Goal: Transaction & Acquisition: Purchase product/service

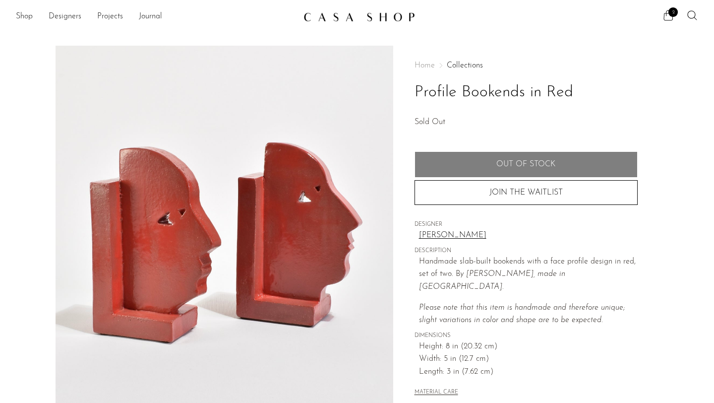
click at [671, 17] on icon at bounding box center [668, 15] width 12 height 12
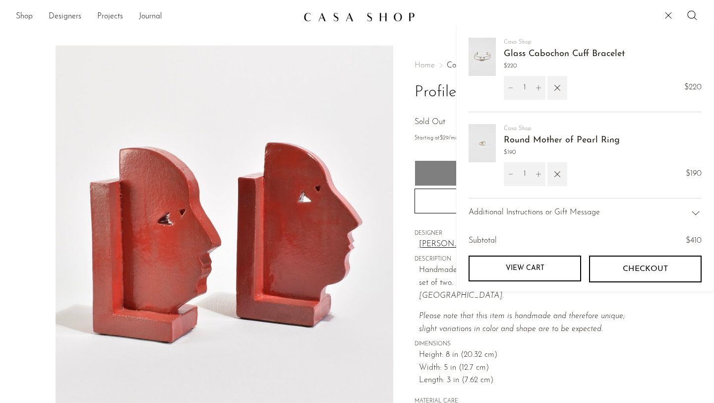
click at [495, 133] on img at bounding box center [482, 143] width 27 height 38
click at [520, 144] on link "Round Mother of Pearl Ring" at bounding box center [562, 140] width 116 height 9
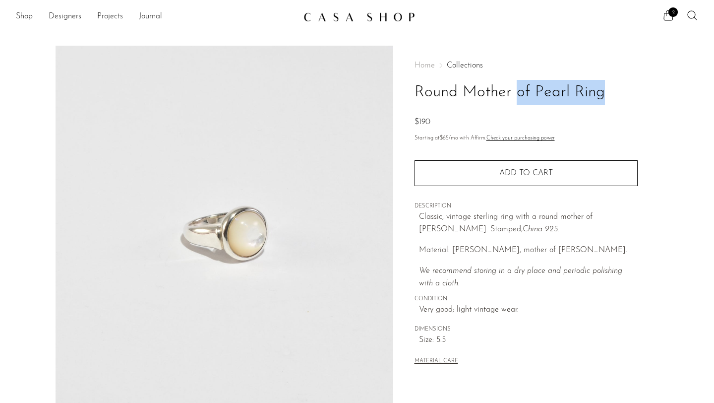
drag, startPoint x: 464, startPoint y: 90, endPoint x: 596, endPoint y: 106, distance: 132.9
click at [596, 107] on div "Home Collections Round Mother of Pearl Ring $190" at bounding box center [526, 94] width 223 height 67
click at [624, 95] on h1 "Round Mother of Pearl Ring" at bounding box center [526, 92] width 223 height 25
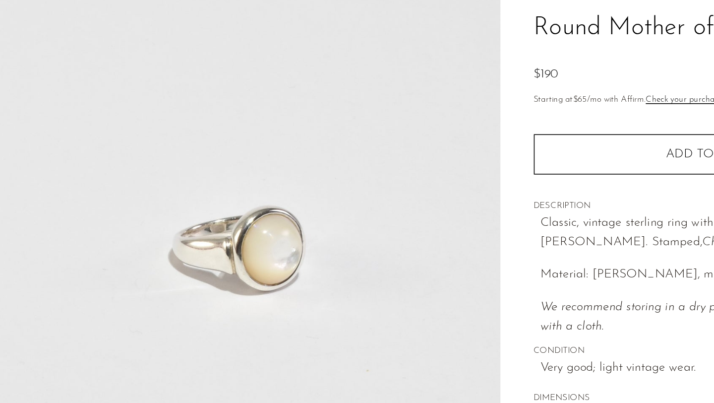
drag, startPoint x: 427, startPoint y: 120, endPoint x: 410, endPoint y: 120, distance: 17.4
click at [410, 120] on div "Home Collections Round Mother of Pearl Ring $190 Starting at $65 /mo with Affir…" at bounding box center [525, 279] width 265 height 467
click at [449, 124] on div "$190" at bounding box center [526, 122] width 223 height 13
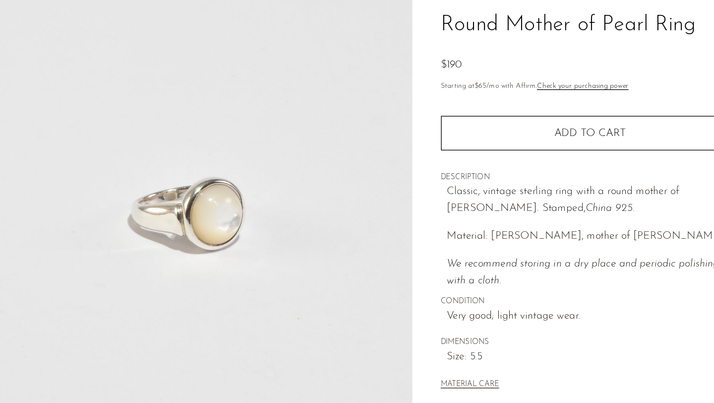
drag, startPoint x: 435, startPoint y: 339, endPoint x: 448, endPoint y: 339, distance: 12.9
click at [448, 339] on span "Size: 5.5" at bounding box center [528, 340] width 219 height 13
click at [464, 339] on span "Size: 5.5" at bounding box center [528, 340] width 219 height 13
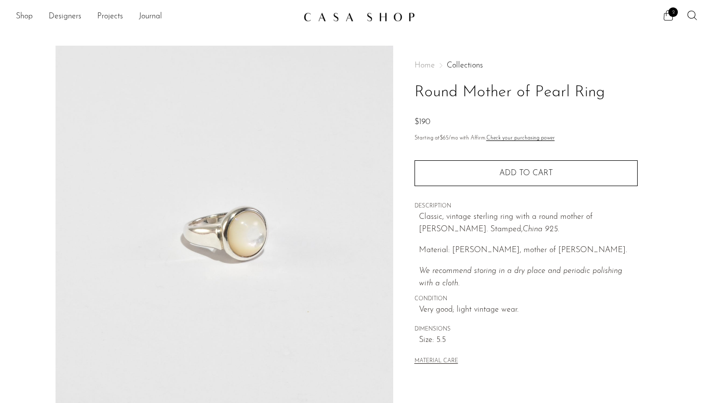
click at [673, 19] on icon at bounding box center [668, 15] width 12 height 12
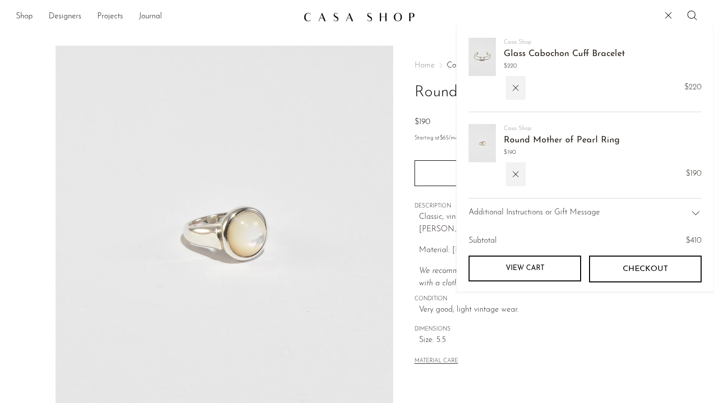
click at [431, 300] on span "CONDITION" at bounding box center [526, 299] width 223 height 9
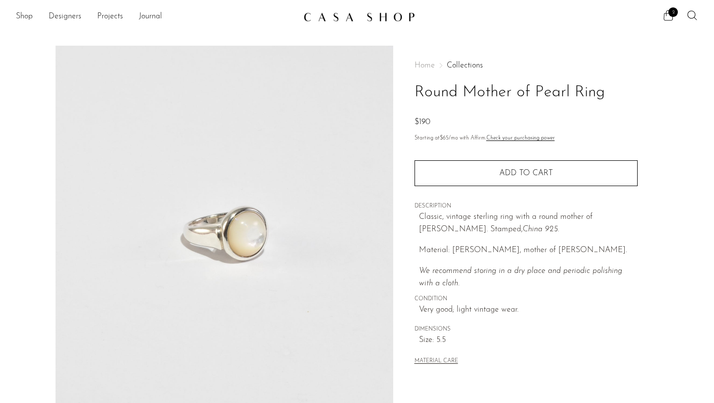
click at [673, 15] on span "2" at bounding box center [672, 11] width 9 height 9
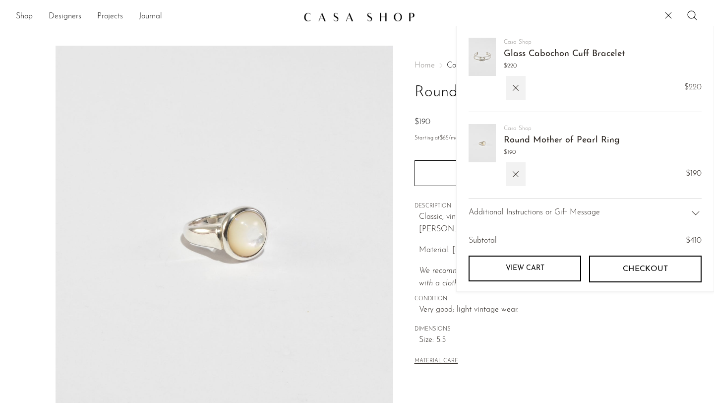
click at [480, 59] on img at bounding box center [482, 57] width 27 height 38
click at [534, 59] on span "Glass Cabochon Cuff Bracelet" at bounding box center [564, 54] width 121 height 14
click at [524, 50] on link "Glass Cabochon Cuff Bracelet" at bounding box center [564, 54] width 121 height 9
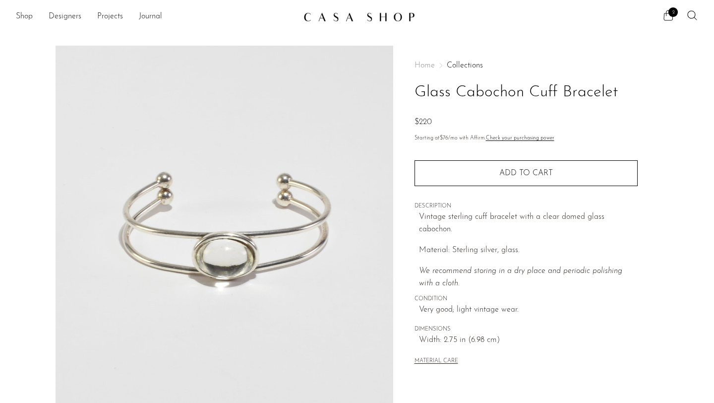
click at [671, 13] on span "2" at bounding box center [672, 11] width 9 height 9
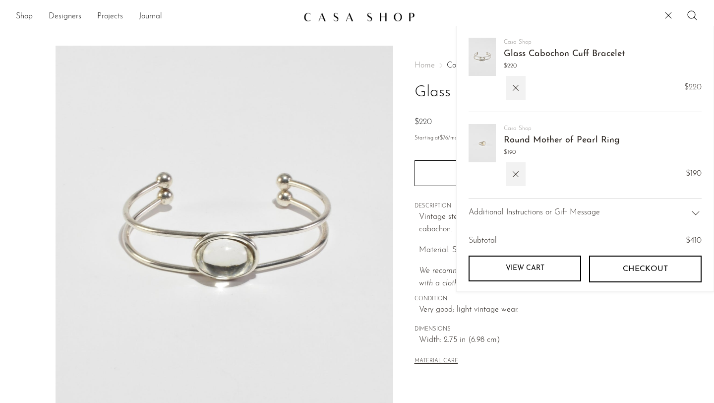
click at [549, 138] on link "Round Mother of Pearl Ring" at bounding box center [562, 140] width 116 height 9
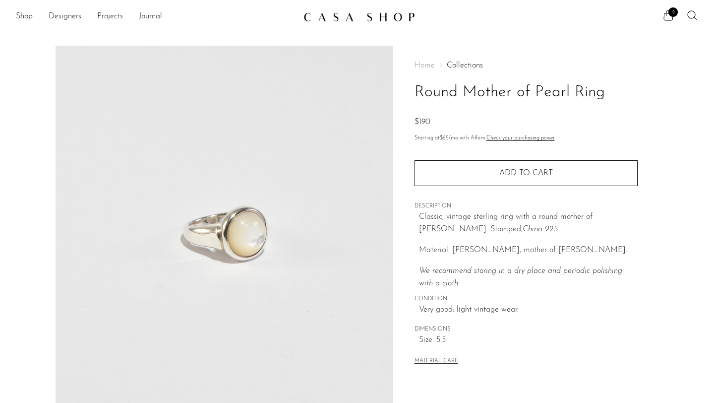
scroll to position [147, 0]
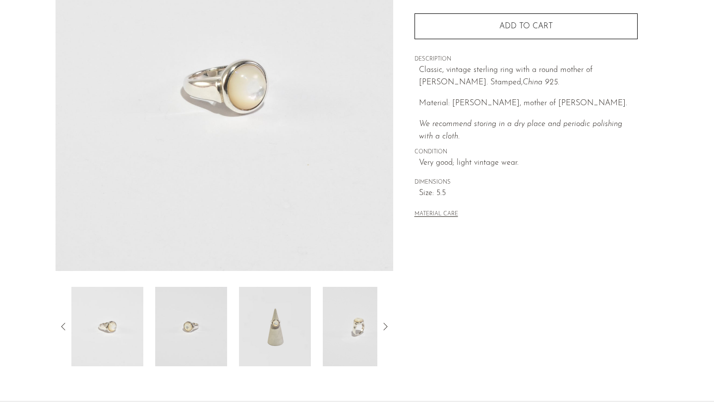
click at [277, 341] on img at bounding box center [275, 326] width 72 height 79
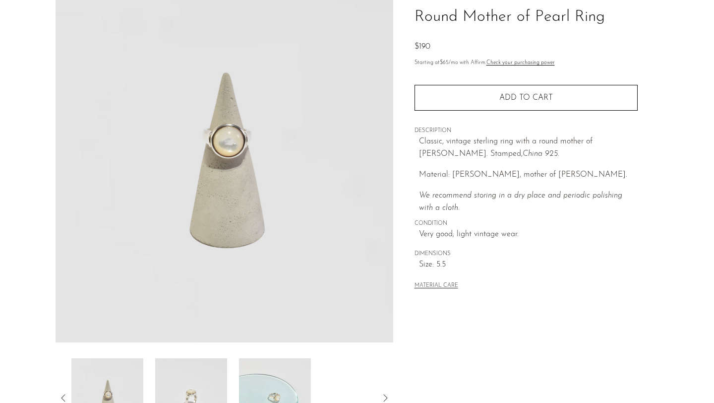
scroll to position [0, 0]
